Goal: Information Seeking & Learning: Learn about a topic

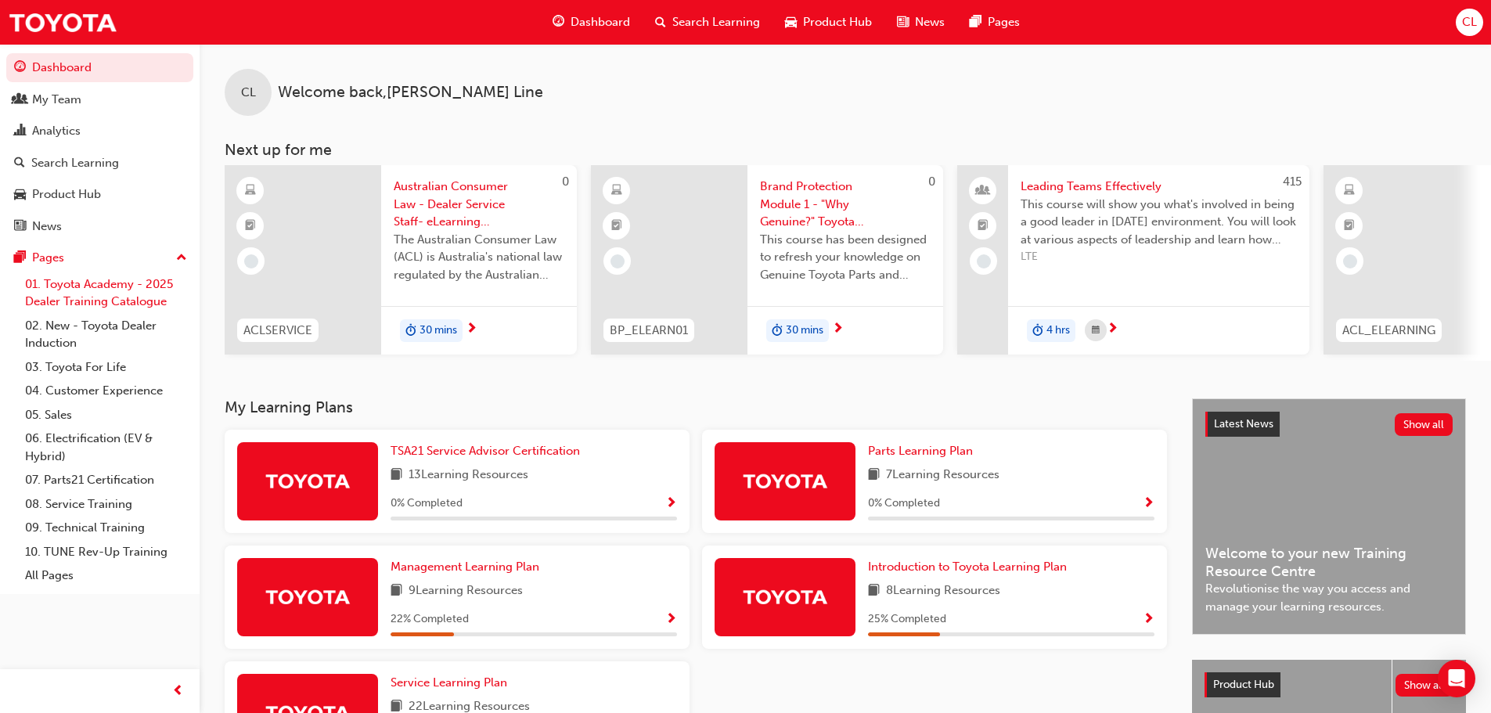
click at [136, 279] on link "01. Toyota Academy - 2025 Dealer Training Catalogue" at bounding box center [106, 292] width 175 height 41
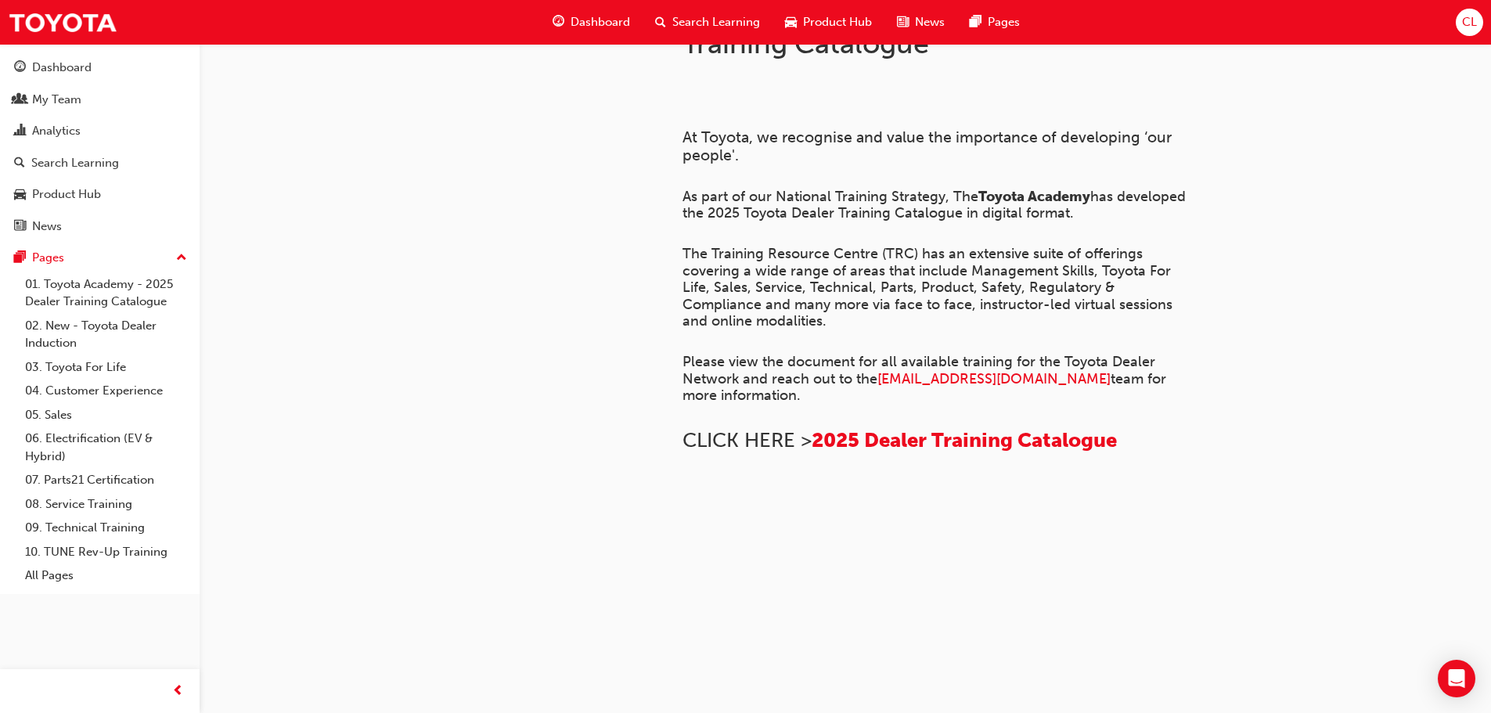
scroll to position [256, 0]
click at [874, 428] on span "2025 Dealer Training Catalogue" at bounding box center [964, 440] width 305 height 24
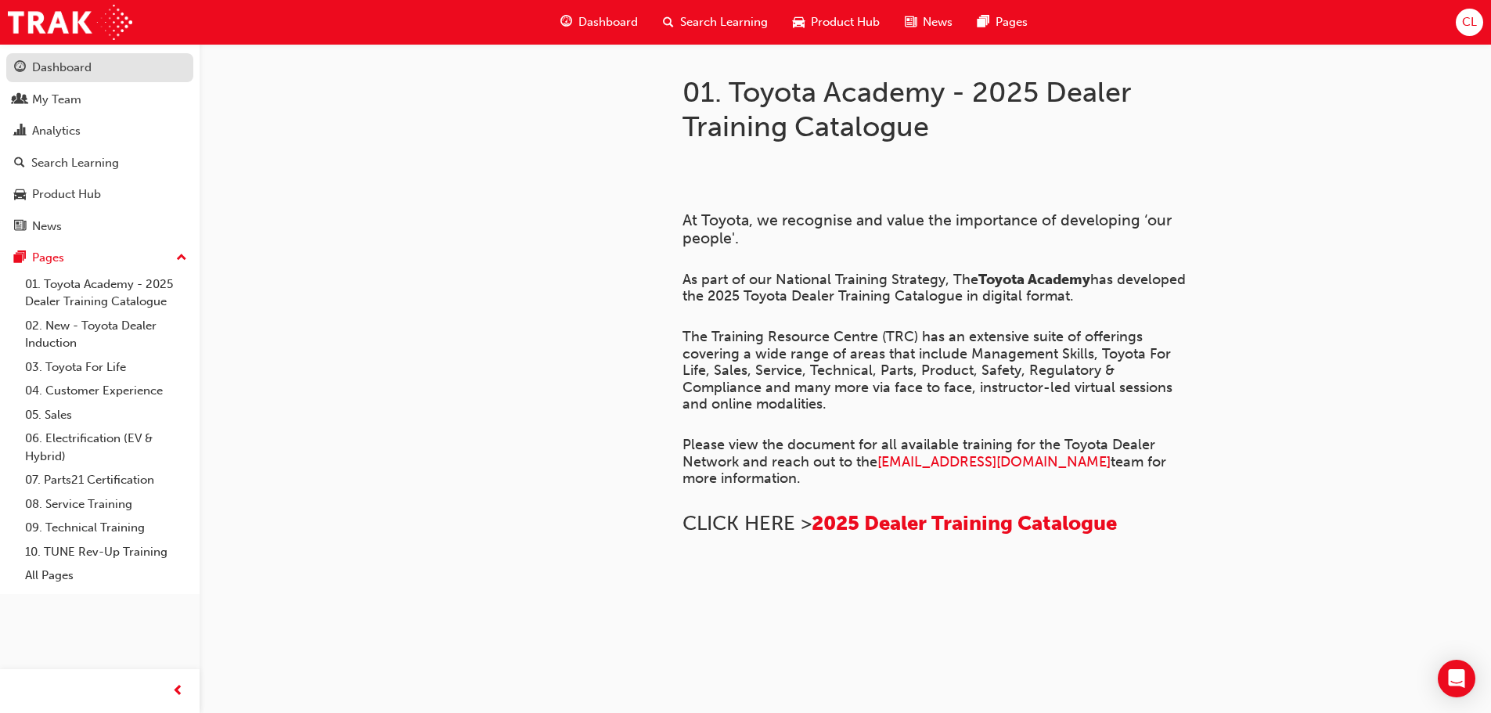
click at [47, 70] on div "Dashboard" at bounding box center [61, 68] width 59 height 18
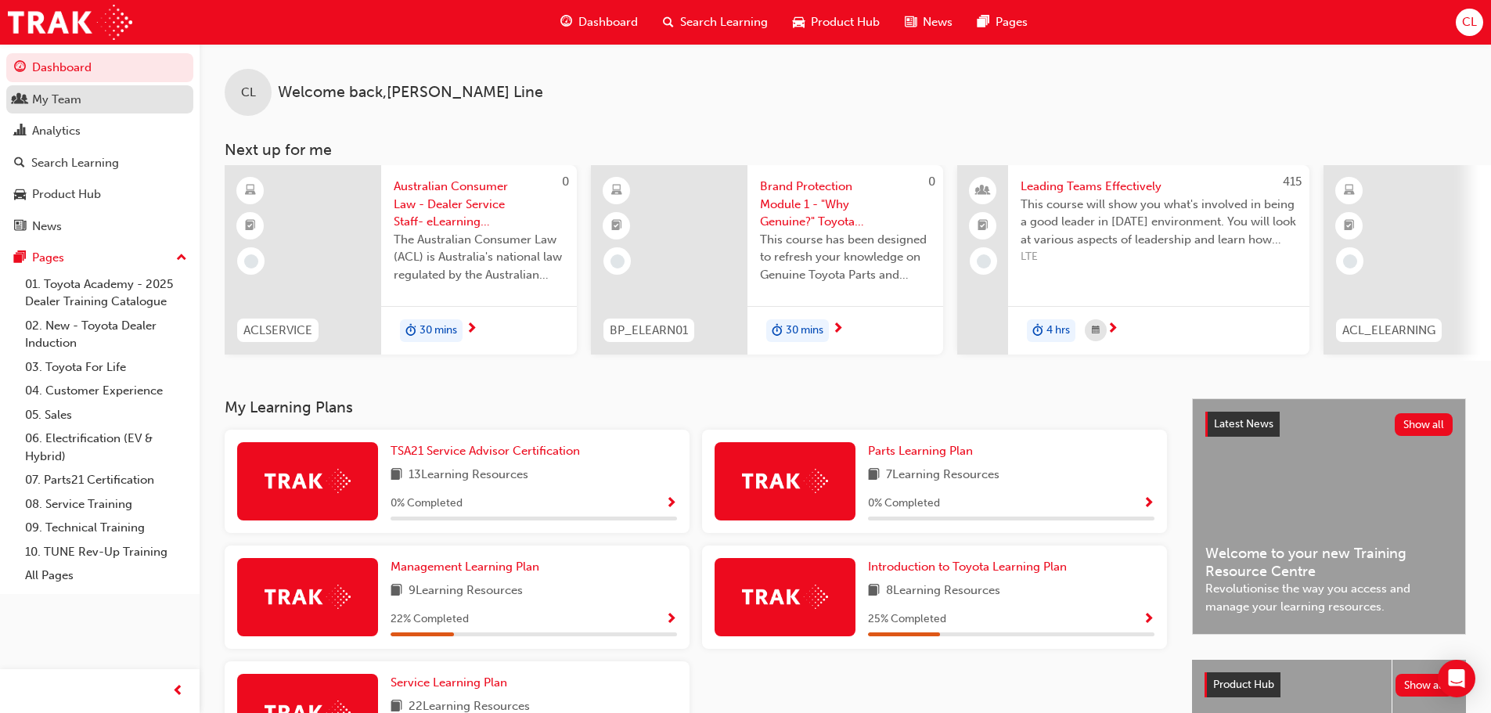
click at [74, 101] on div "My Team" at bounding box center [56, 100] width 49 height 18
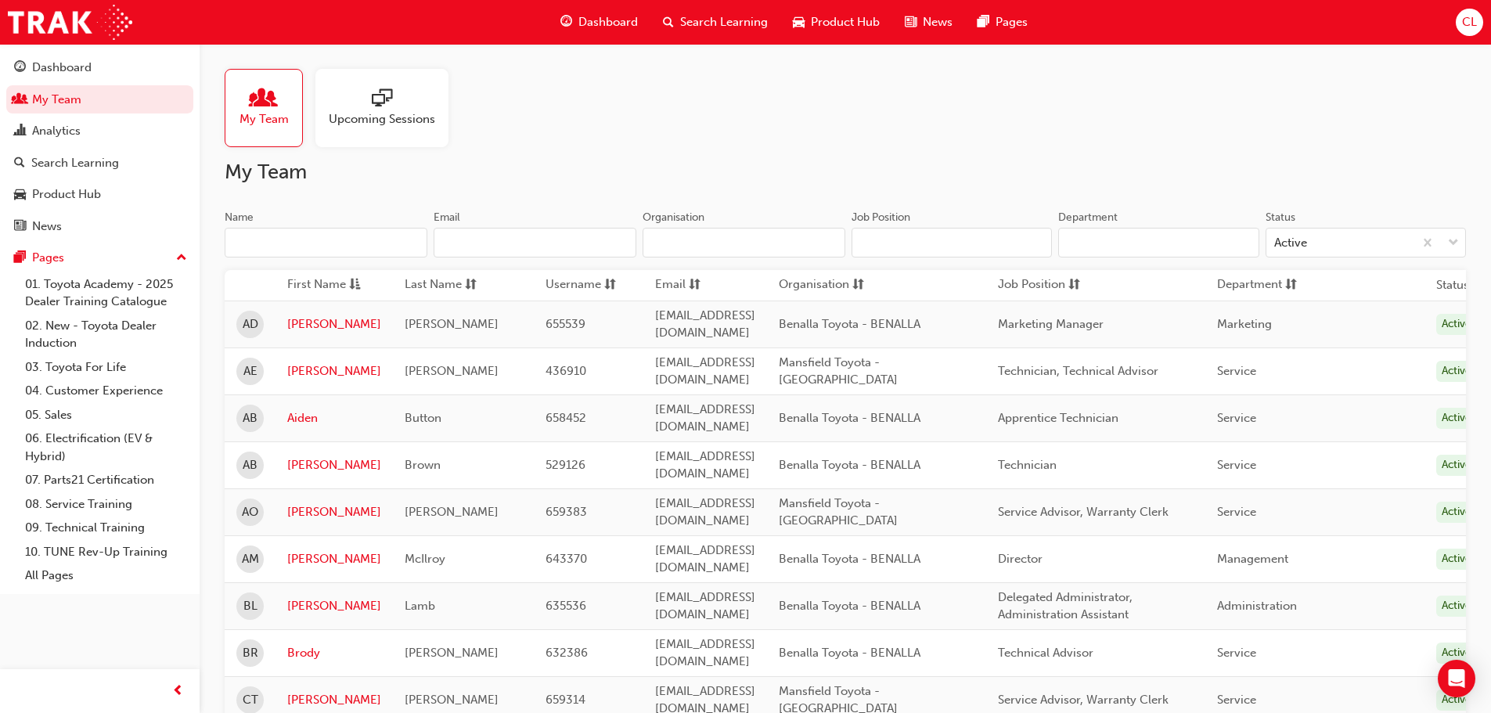
click at [394, 99] on div at bounding box center [382, 99] width 106 height 22
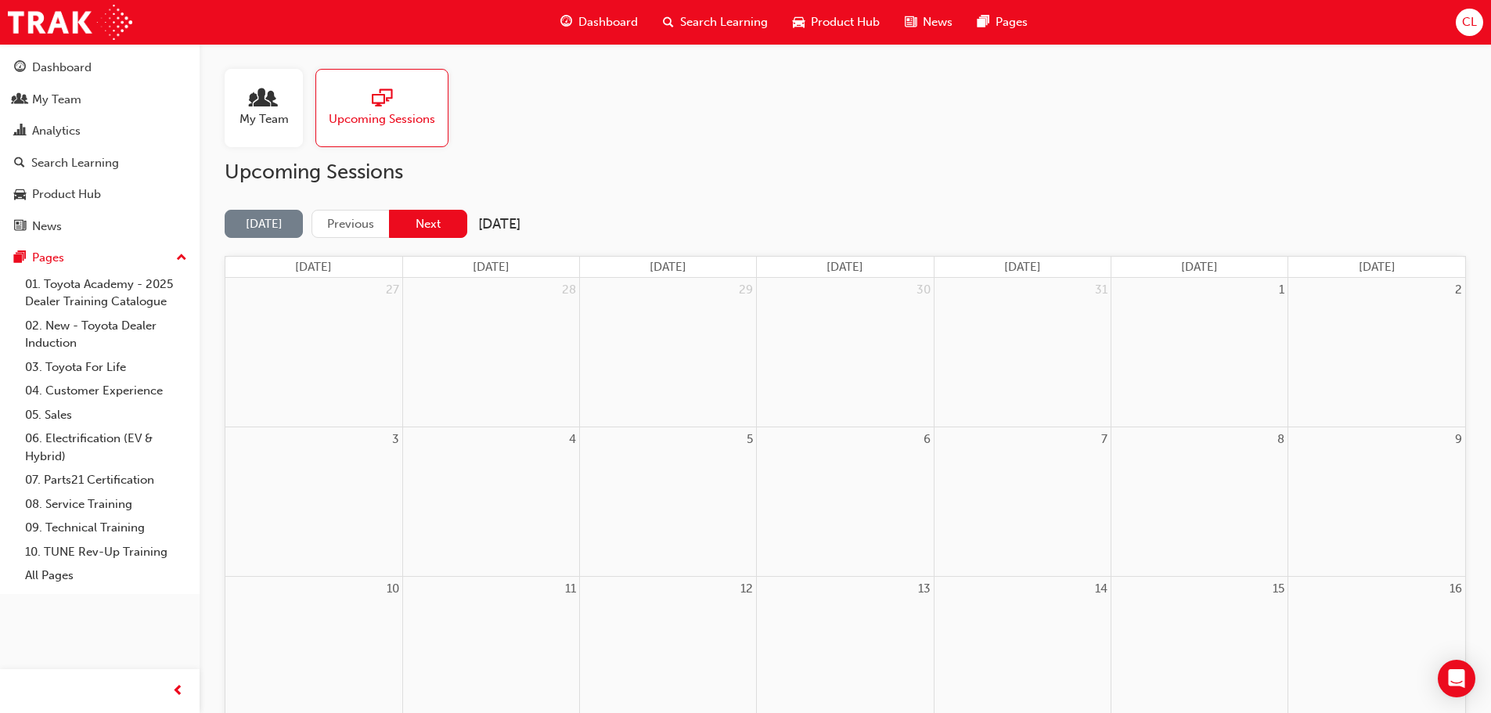
click at [445, 222] on button "Next" at bounding box center [428, 224] width 78 height 29
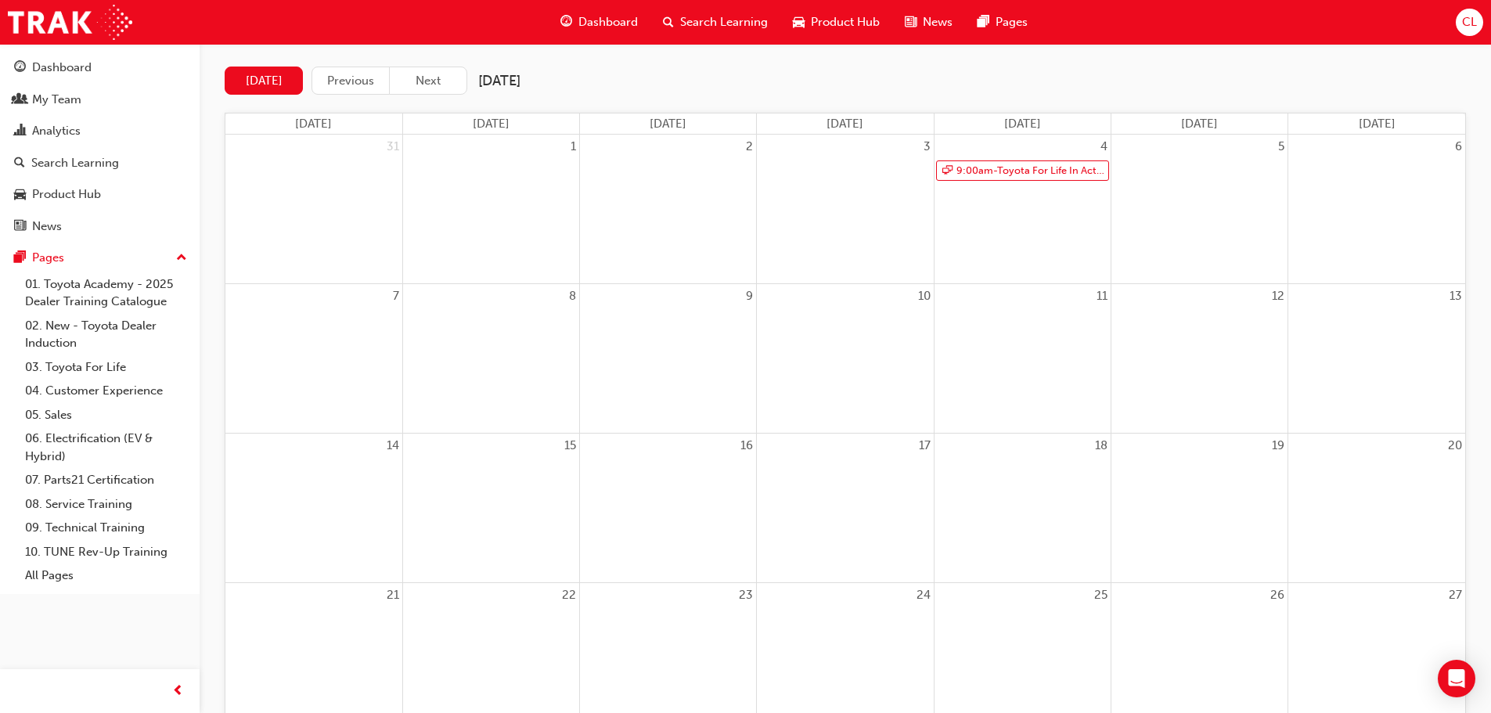
scroll to position [157, 0]
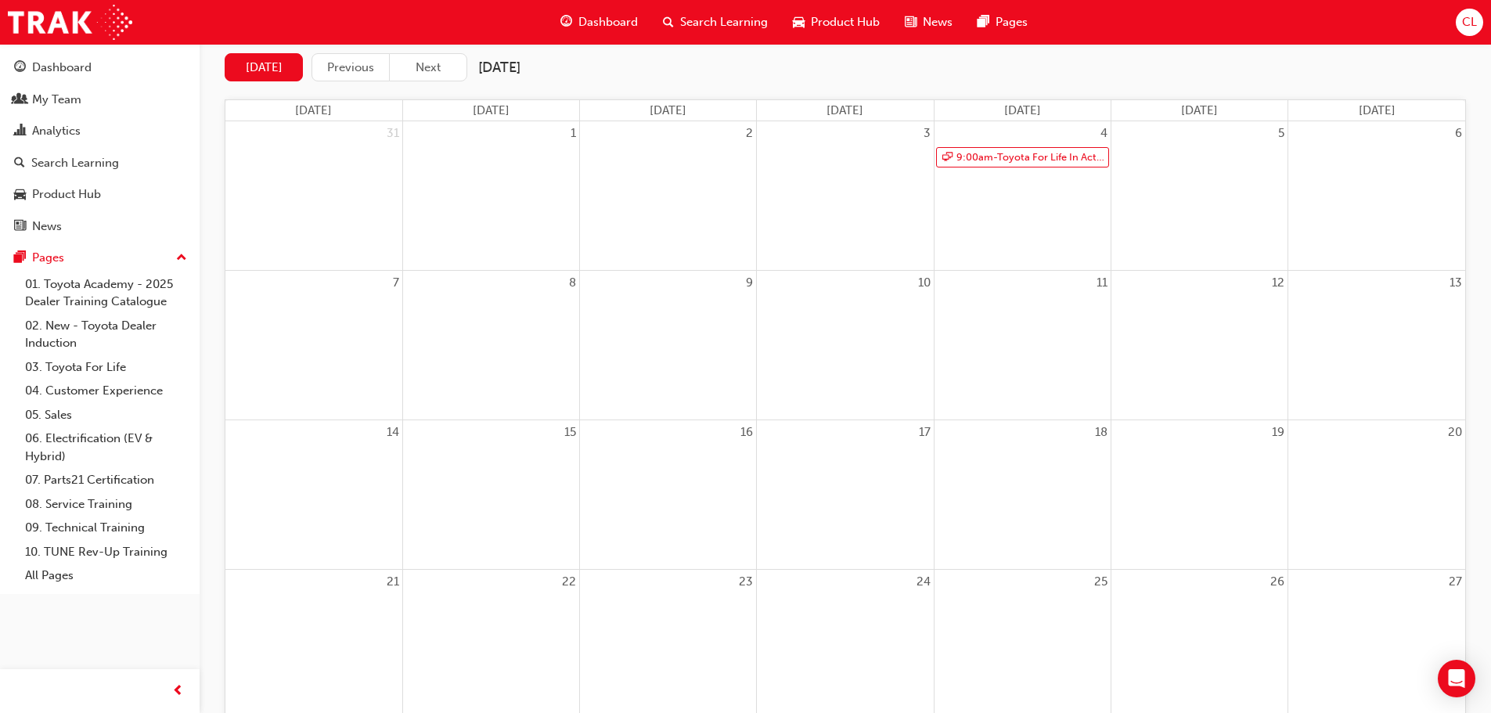
click at [864, 303] on div at bounding box center [845, 306] width 176 height 23
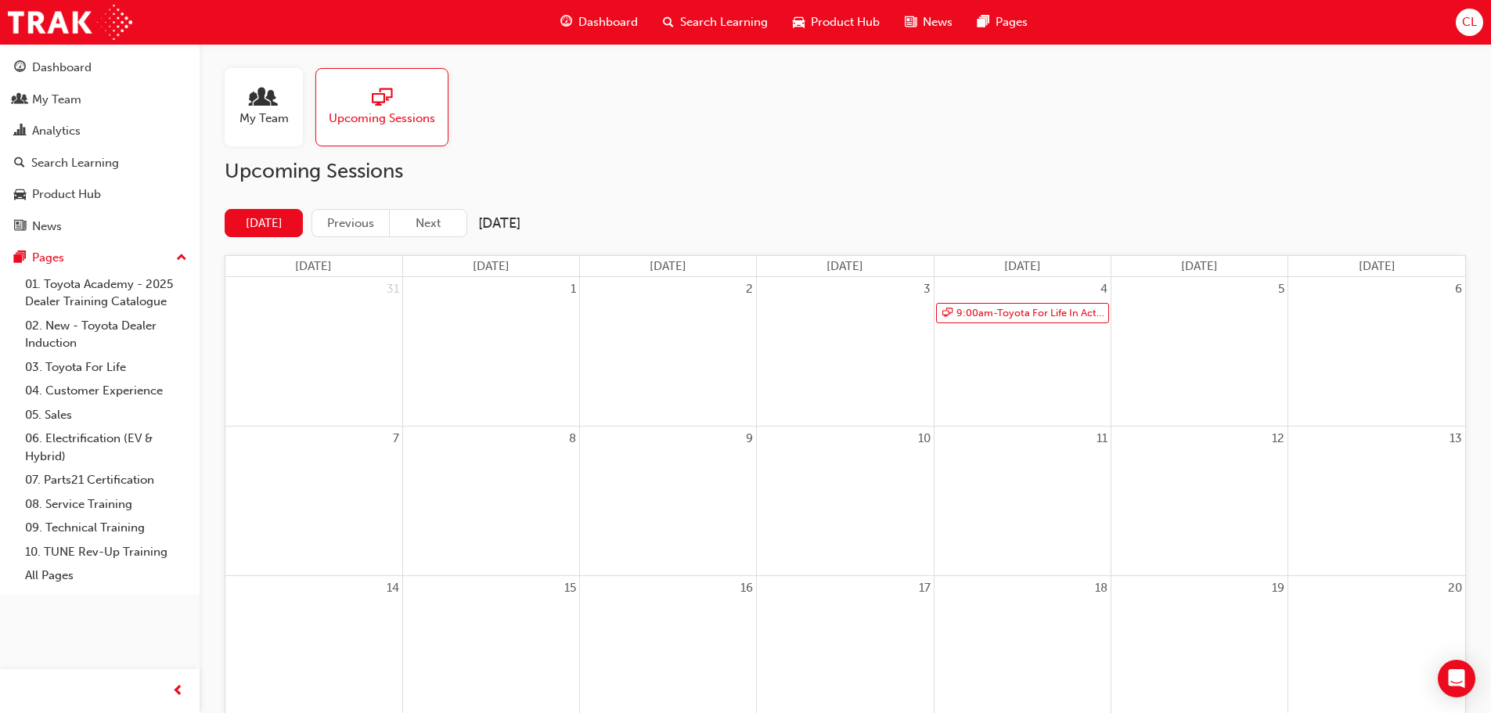
scroll to position [0, 0]
click at [276, 130] on div "My Team" at bounding box center [264, 108] width 78 height 78
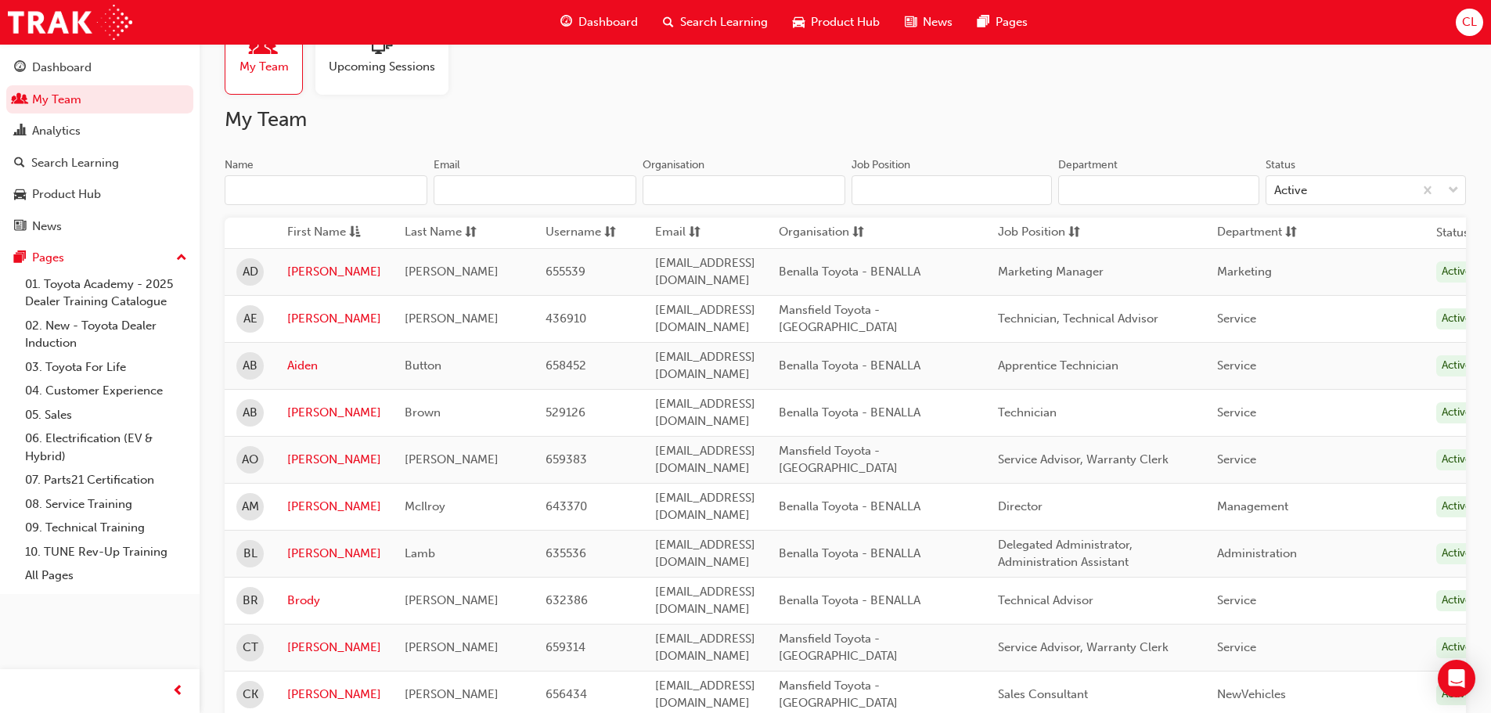
scroll to position [78, 0]
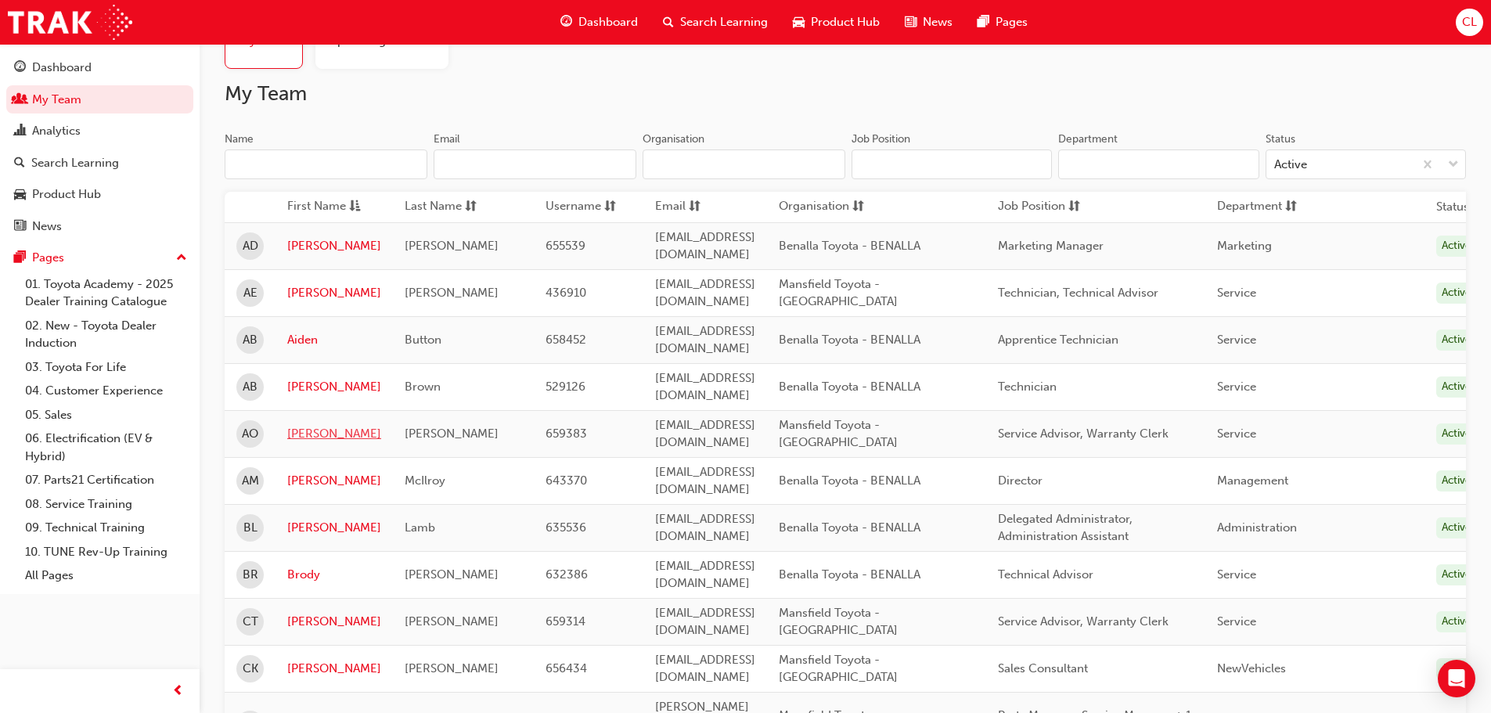
click at [304, 425] on link "Amanda" at bounding box center [334, 434] width 94 height 18
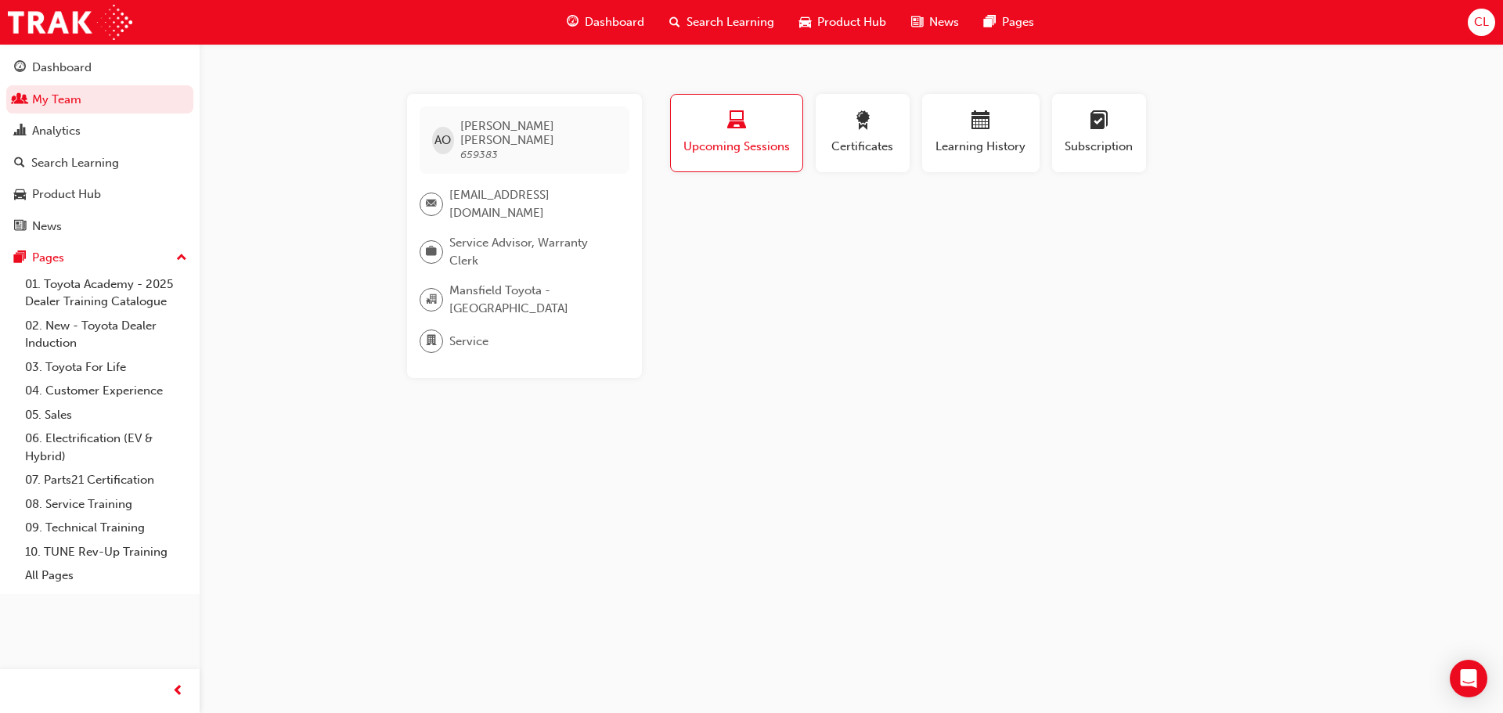
click at [752, 129] on div "button" at bounding box center [736, 123] width 108 height 24
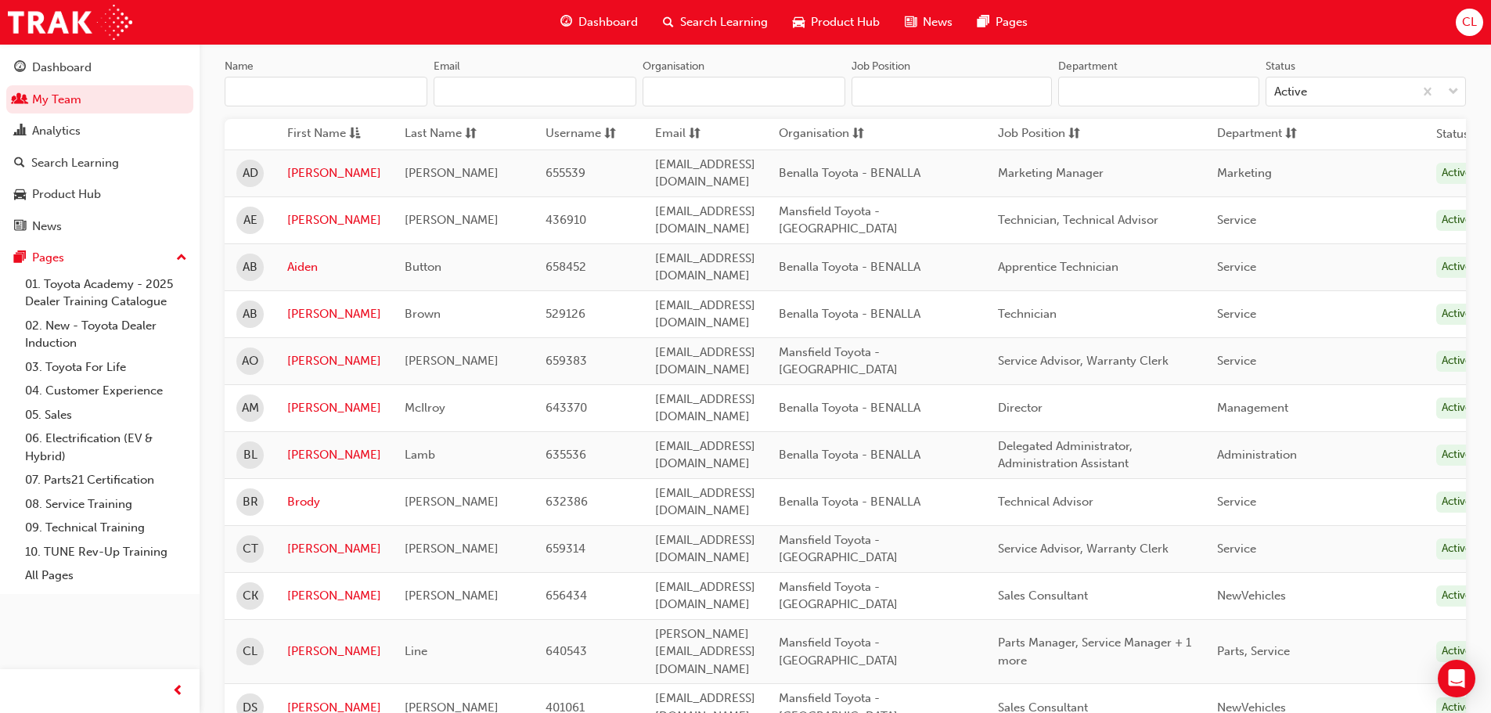
scroll to position [313, 0]
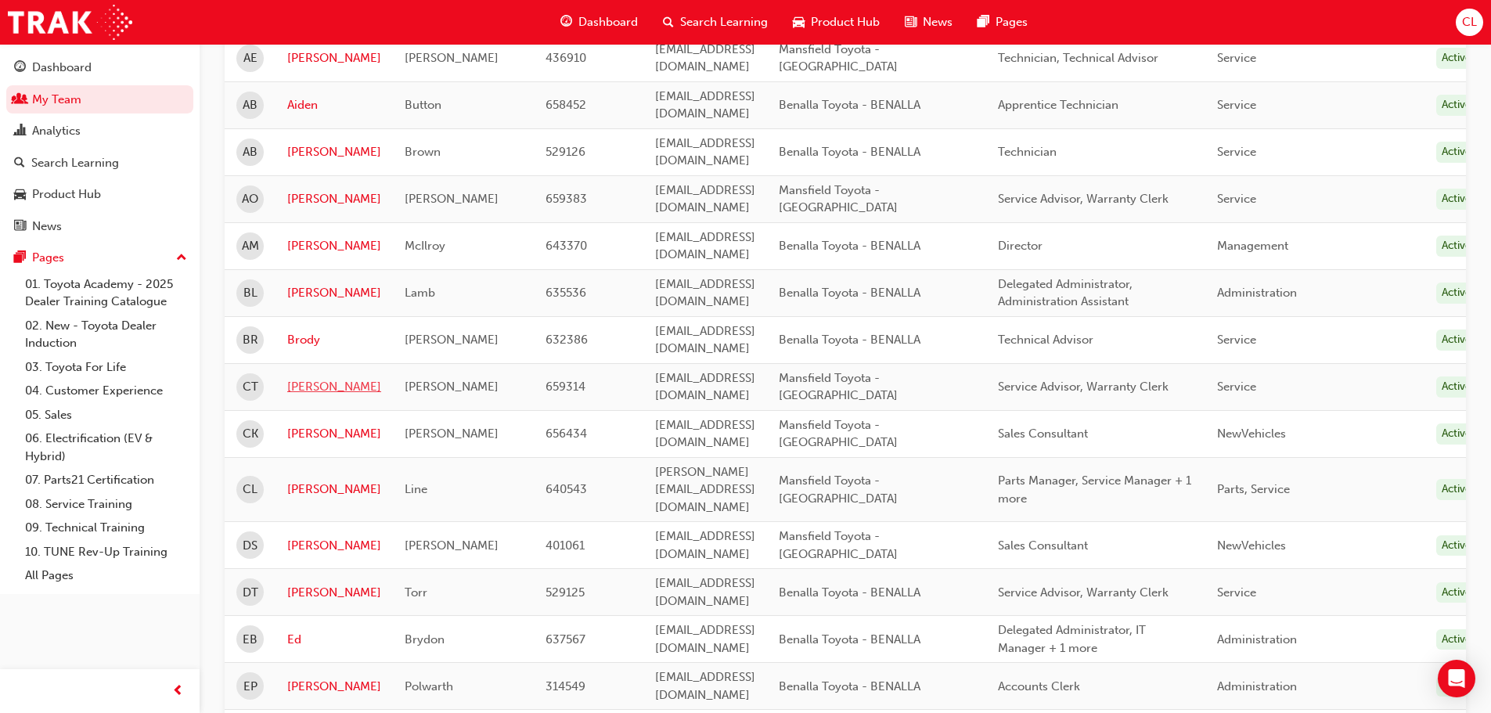
click at [304, 378] on link "Cathryn" at bounding box center [334, 387] width 94 height 18
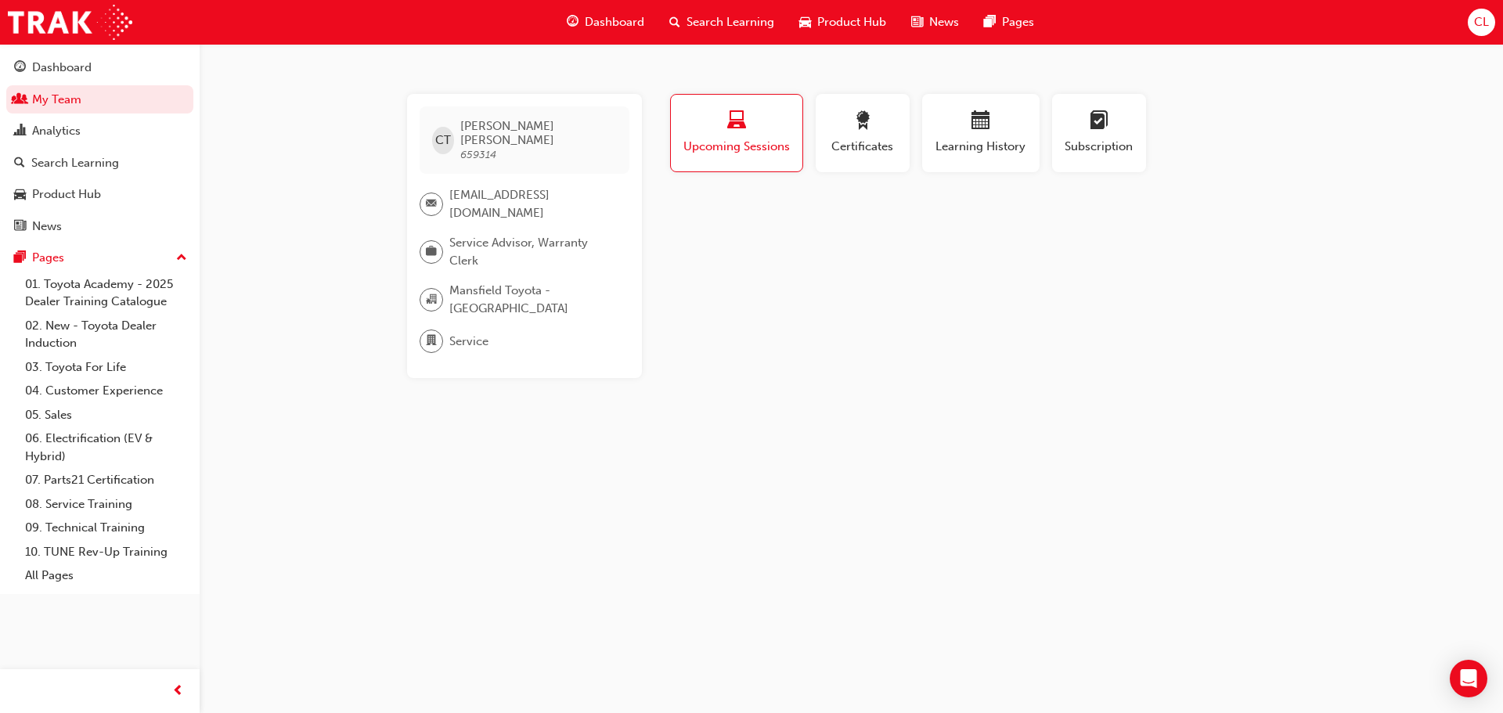
click at [709, 131] on div "button" at bounding box center [736, 123] width 108 height 24
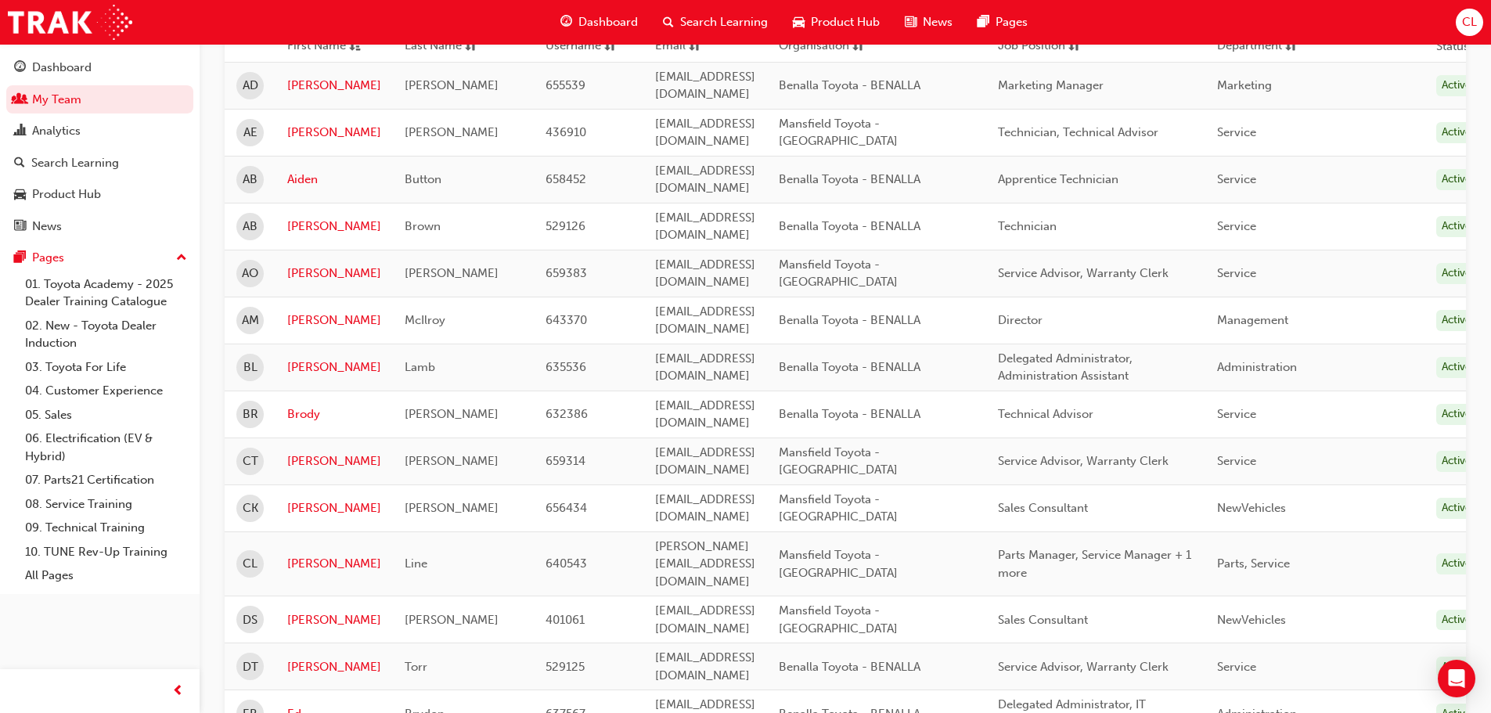
scroll to position [235, 0]
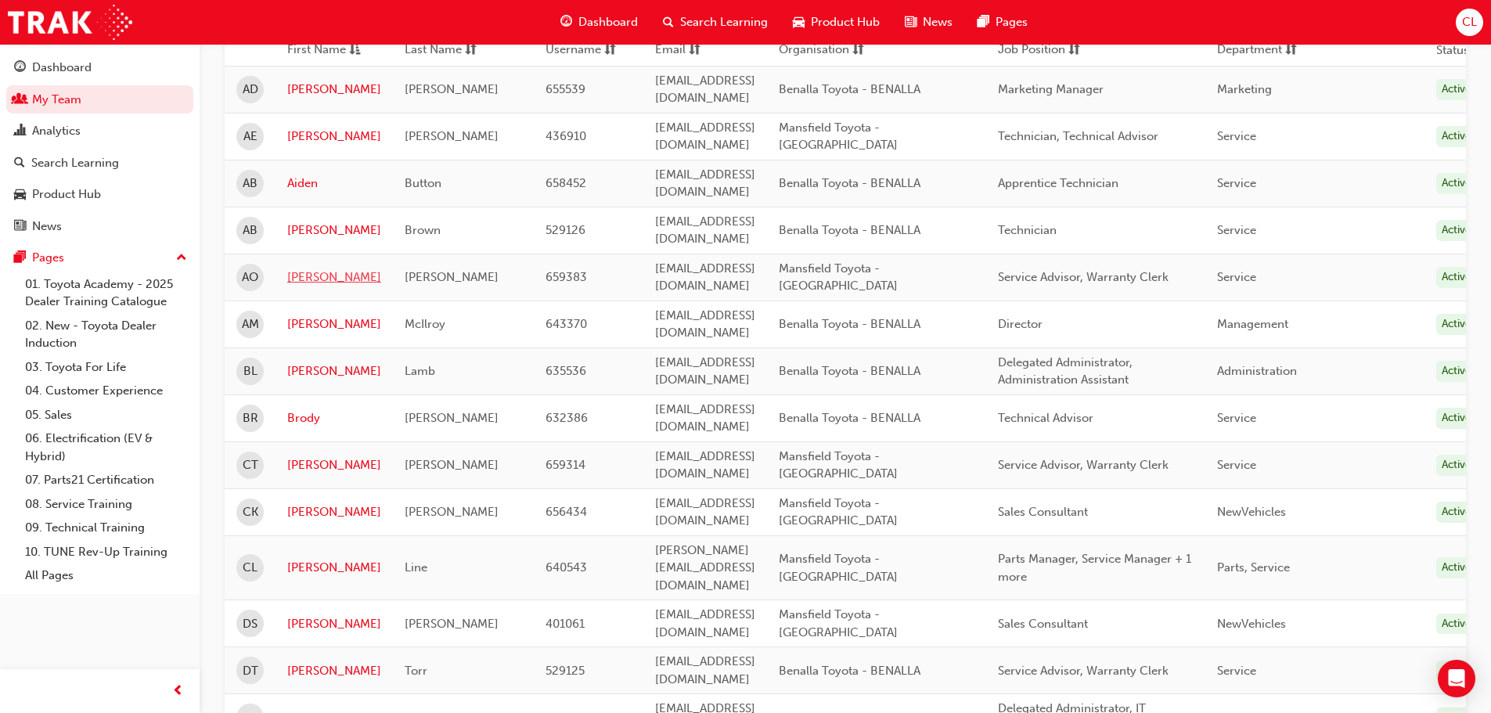
click at [323, 268] on link "Amanda" at bounding box center [334, 277] width 94 height 18
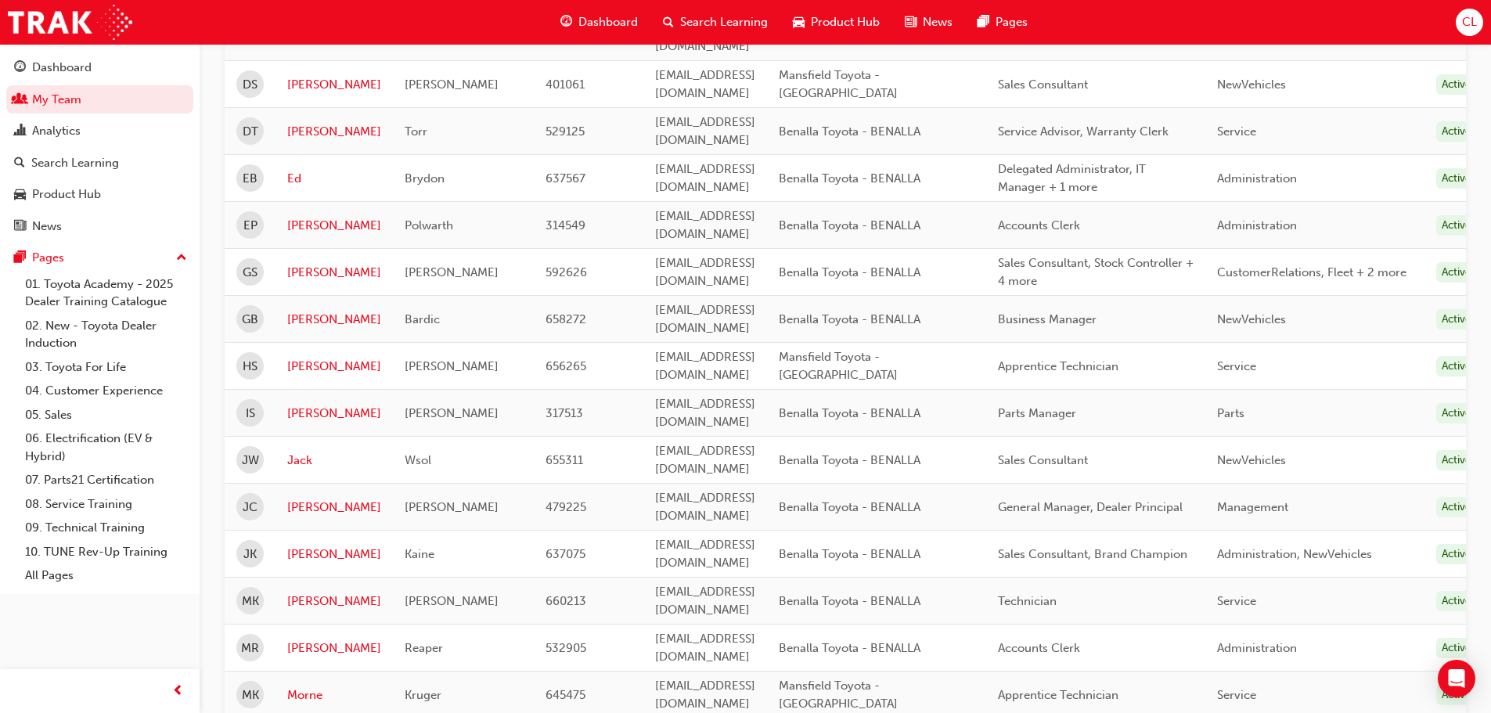
scroll to position [783, 0]
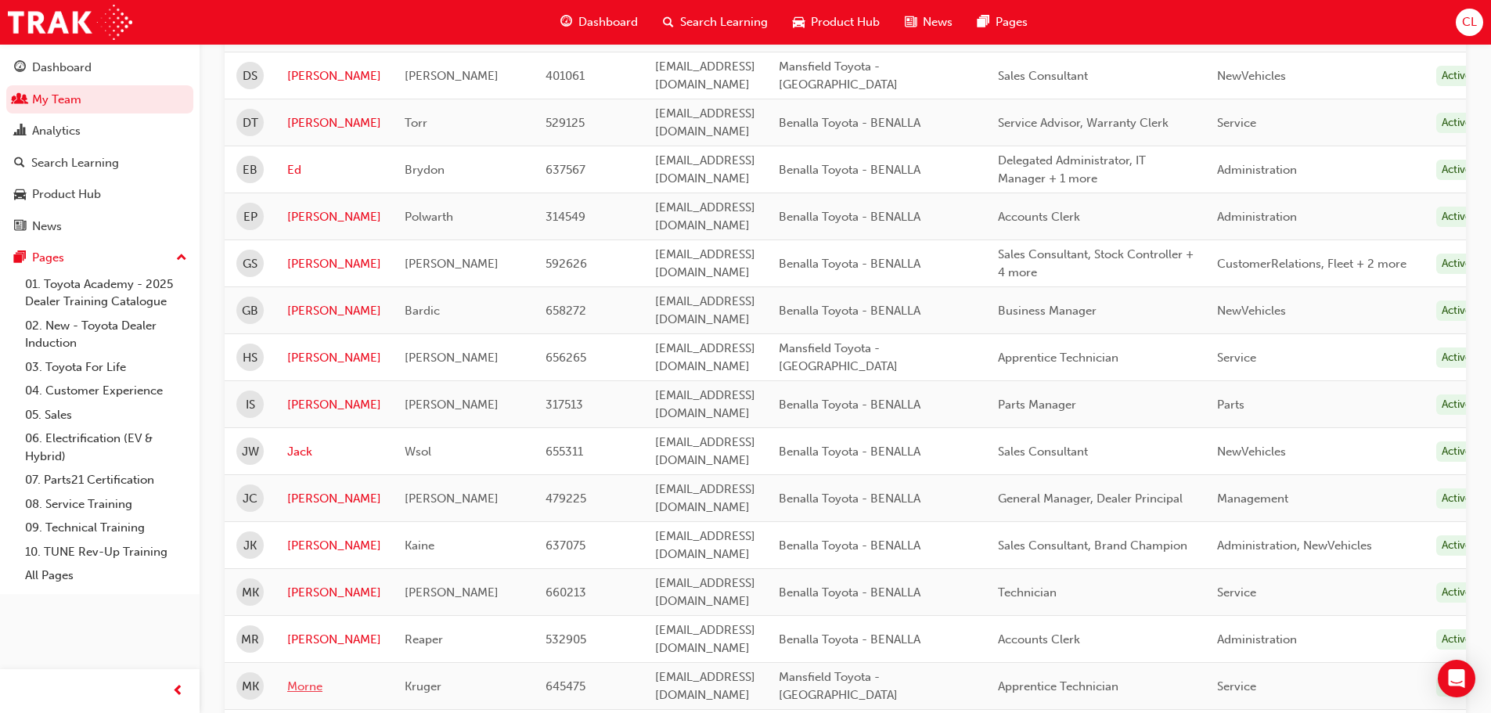
click at [304, 678] on link "Morne" at bounding box center [334, 687] width 94 height 18
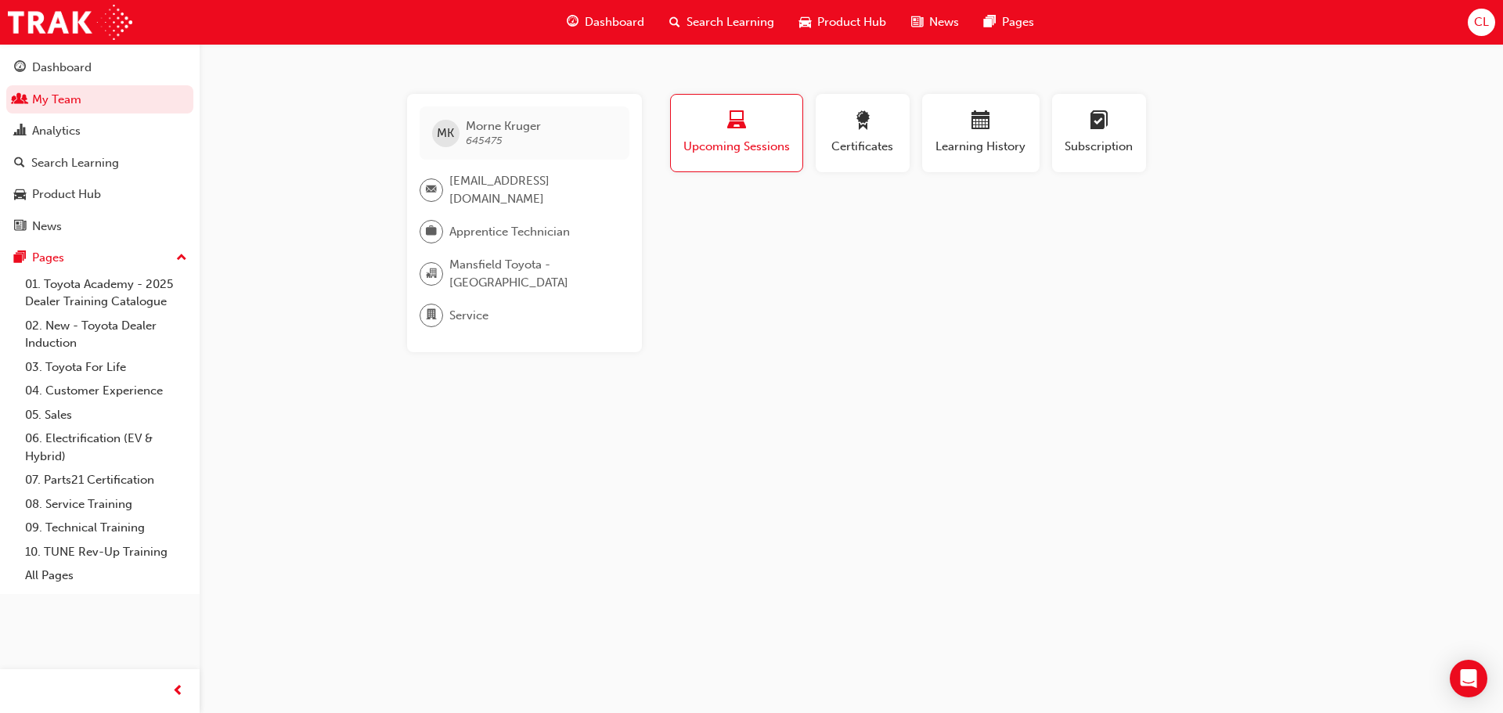
click at [726, 142] on span "Upcoming Sessions" at bounding box center [736, 147] width 108 height 18
click at [94, 100] on link "My Team" at bounding box center [99, 99] width 187 height 29
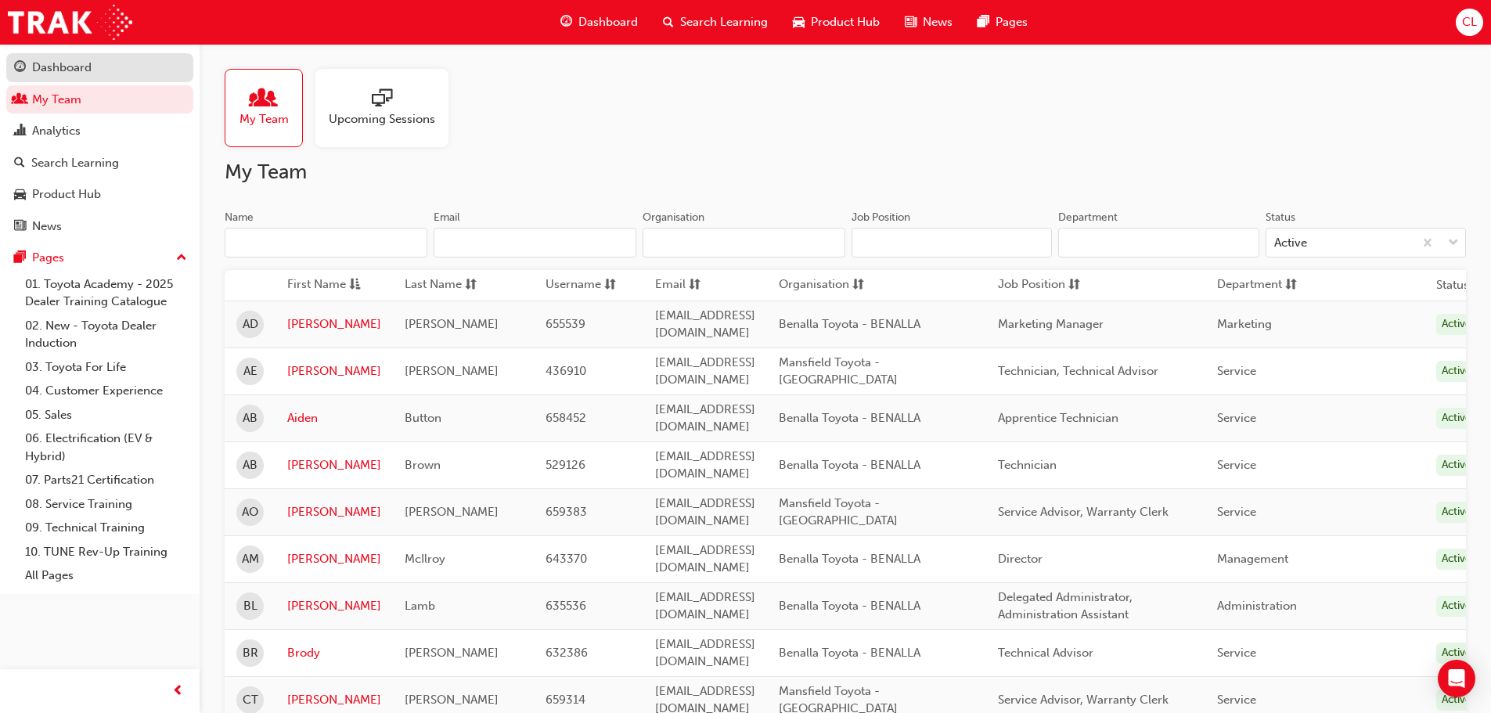
click at [52, 64] on div "Dashboard" at bounding box center [61, 68] width 59 height 18
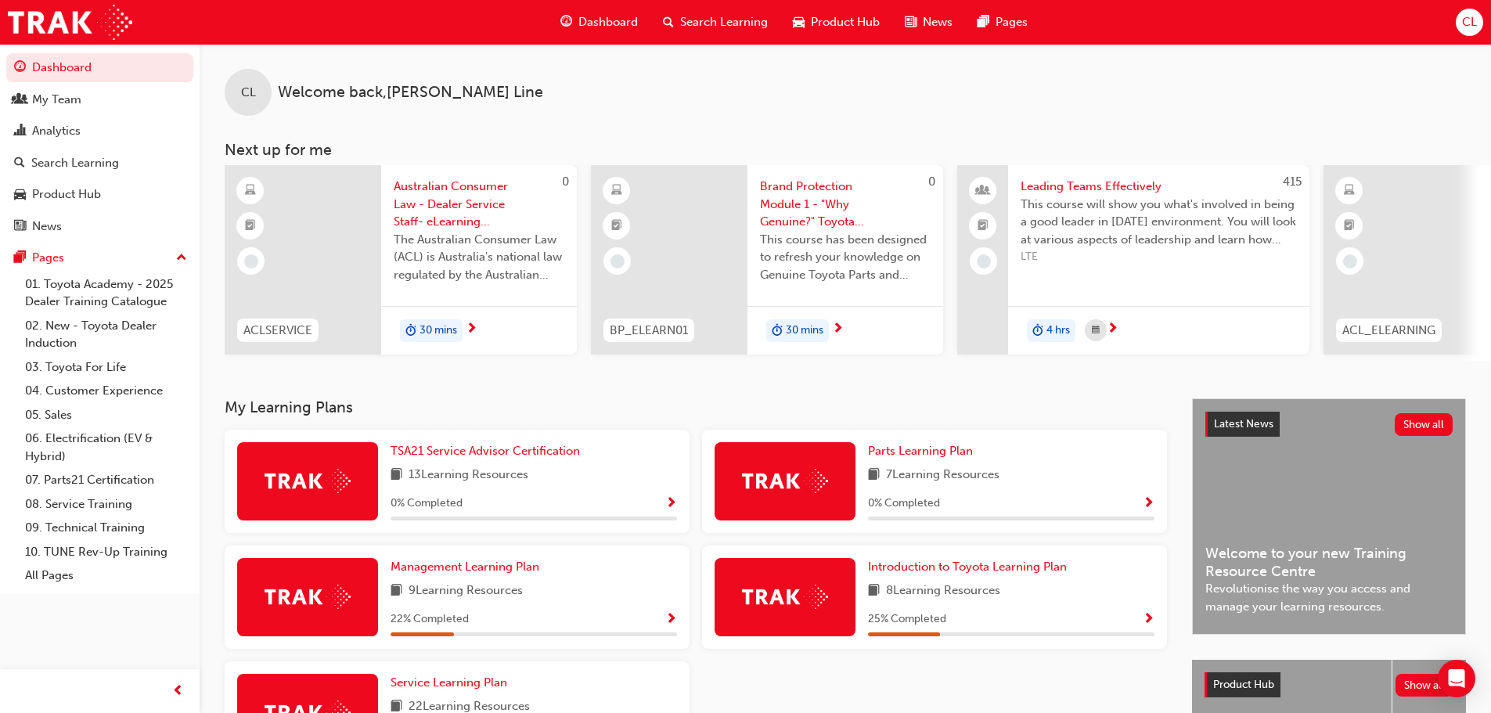
click at [707, 20] on span "Search Learning" at bounding box center [724, 22] width 88 height 18
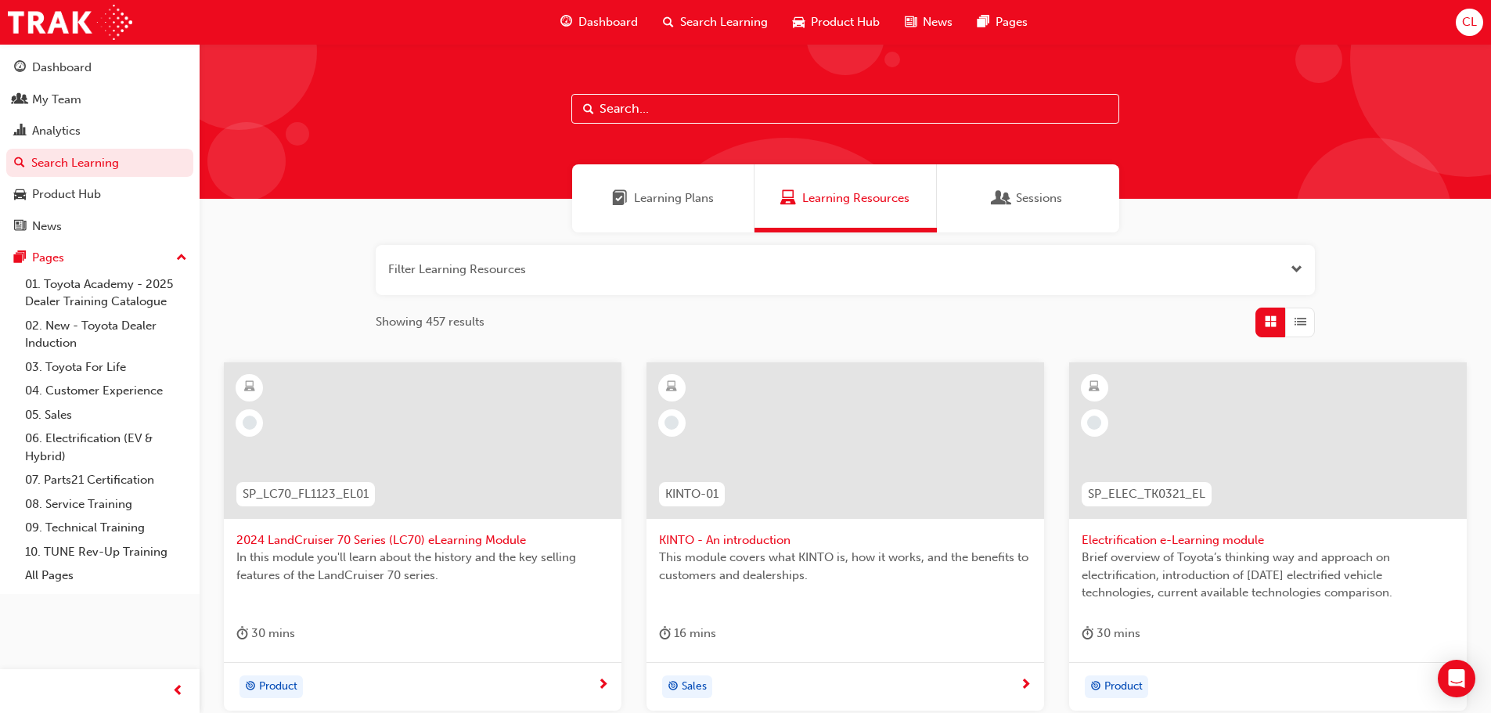
click at [676, 110] on input "text" at bounding box center [845, 109] width 548 height 30
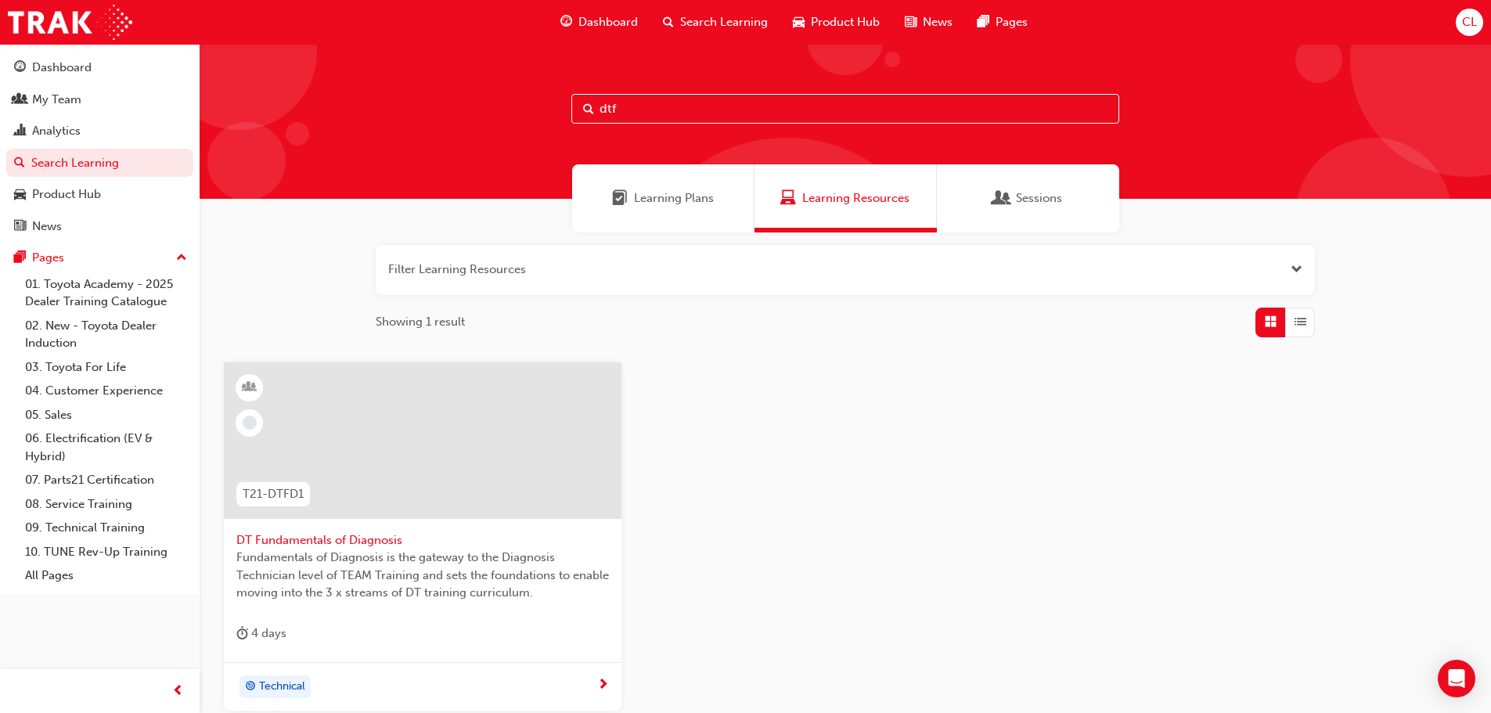
scroll to position [78, 0]
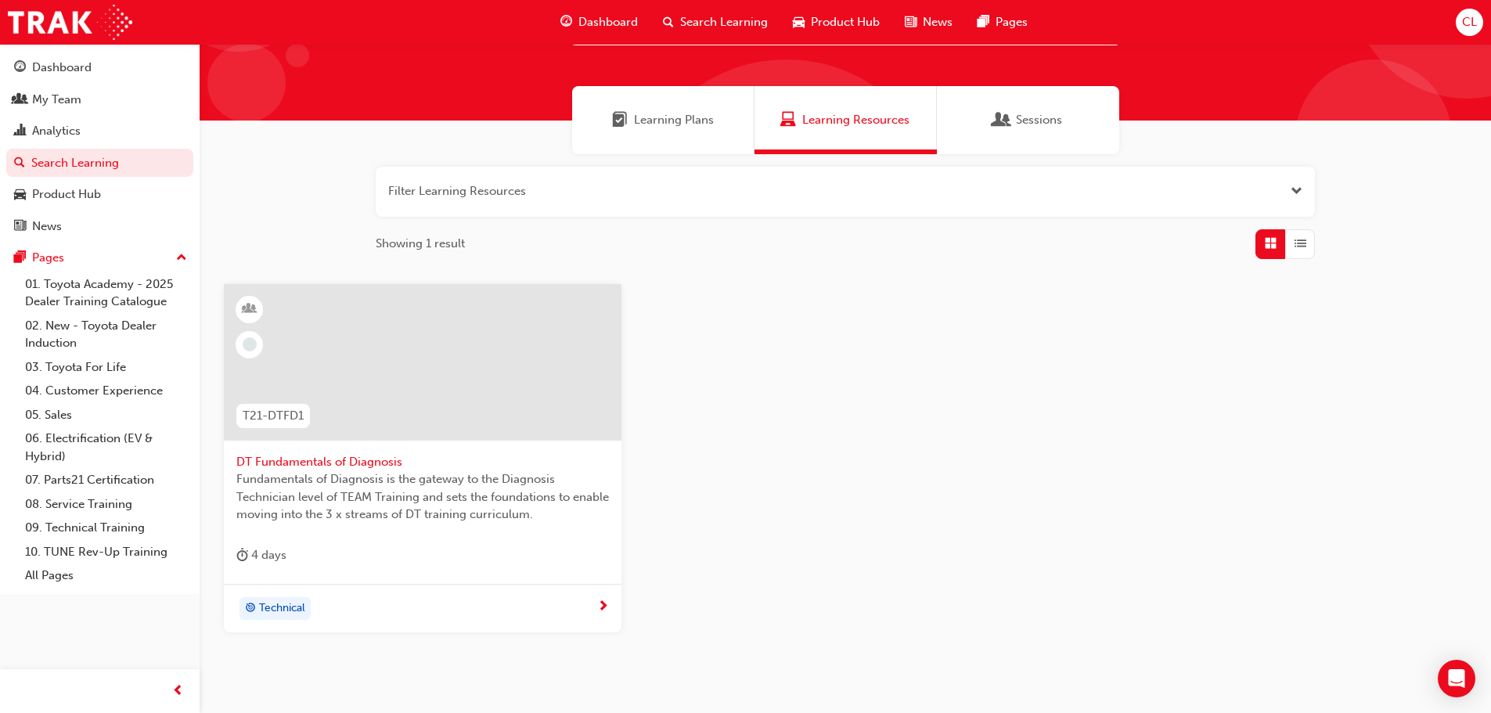
type input "dtf"
click at [360, 445] on div at bounding box center [422, 375] width 373 height 157
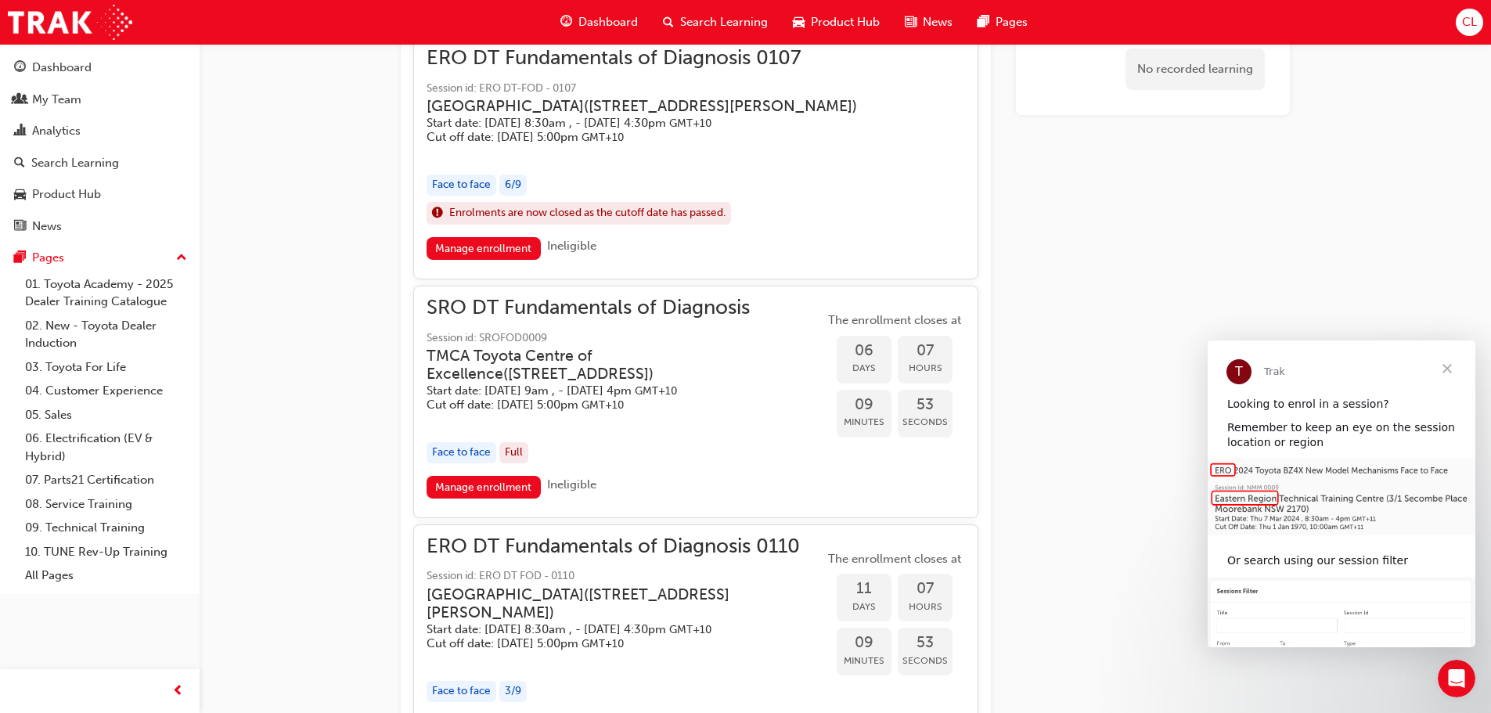
scroll to position [1553, 0]
